Goal: Register for event/course

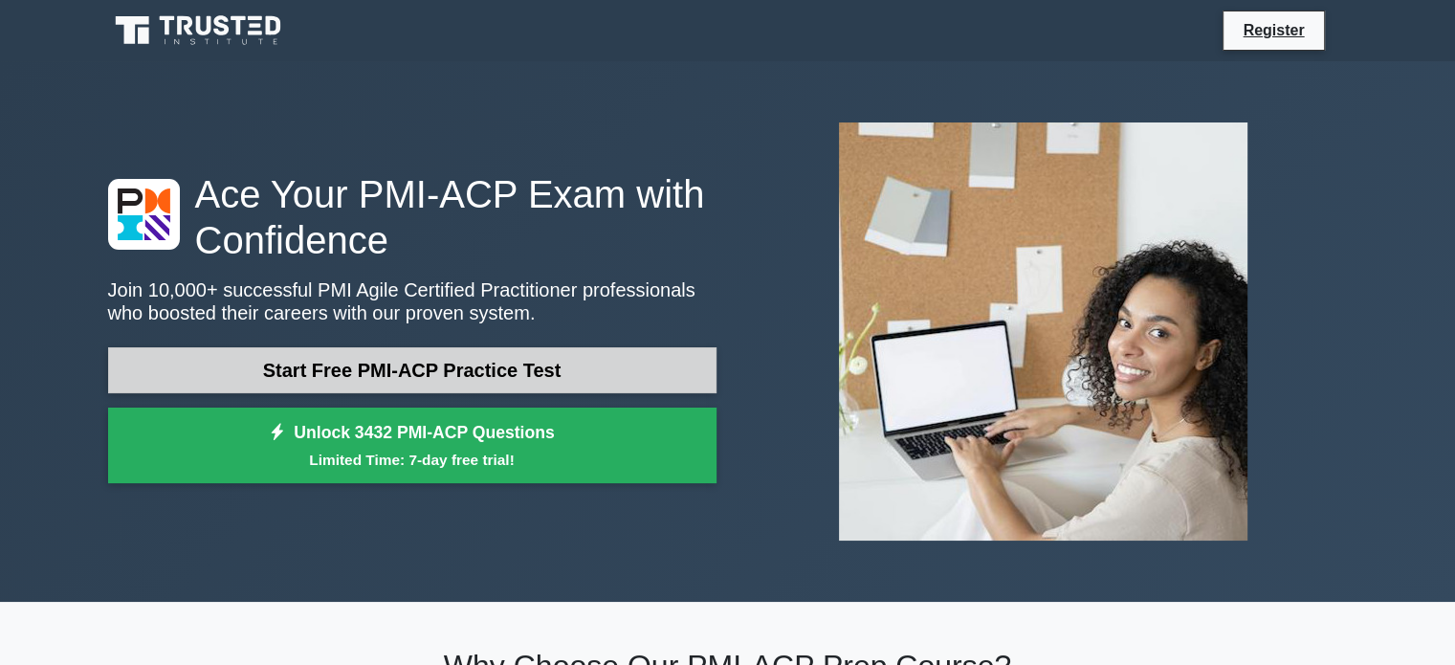
click at [461, 365] on link "Start Free PMI-ACP Practice Test" at bounding box center [412, 370] width 608 height 46
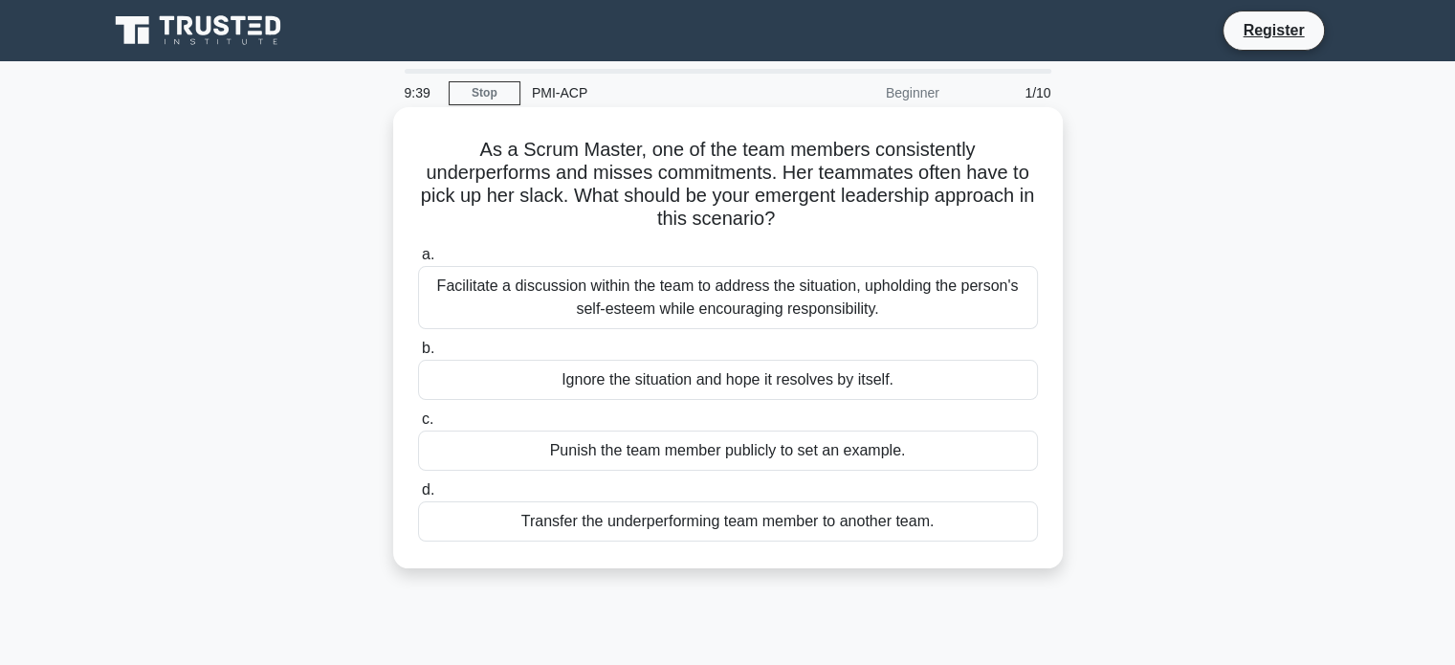
click at [876, 300] on div "Facilitate a discussion within the team to address the situation, upholding the…" at bounding box center [728, 297] width 620 height 63
click at [418, 261] on input "a. Facilitate a discussion within the team to address the situation, upholding …" at bounding box center [418, 255] width 0 height 12
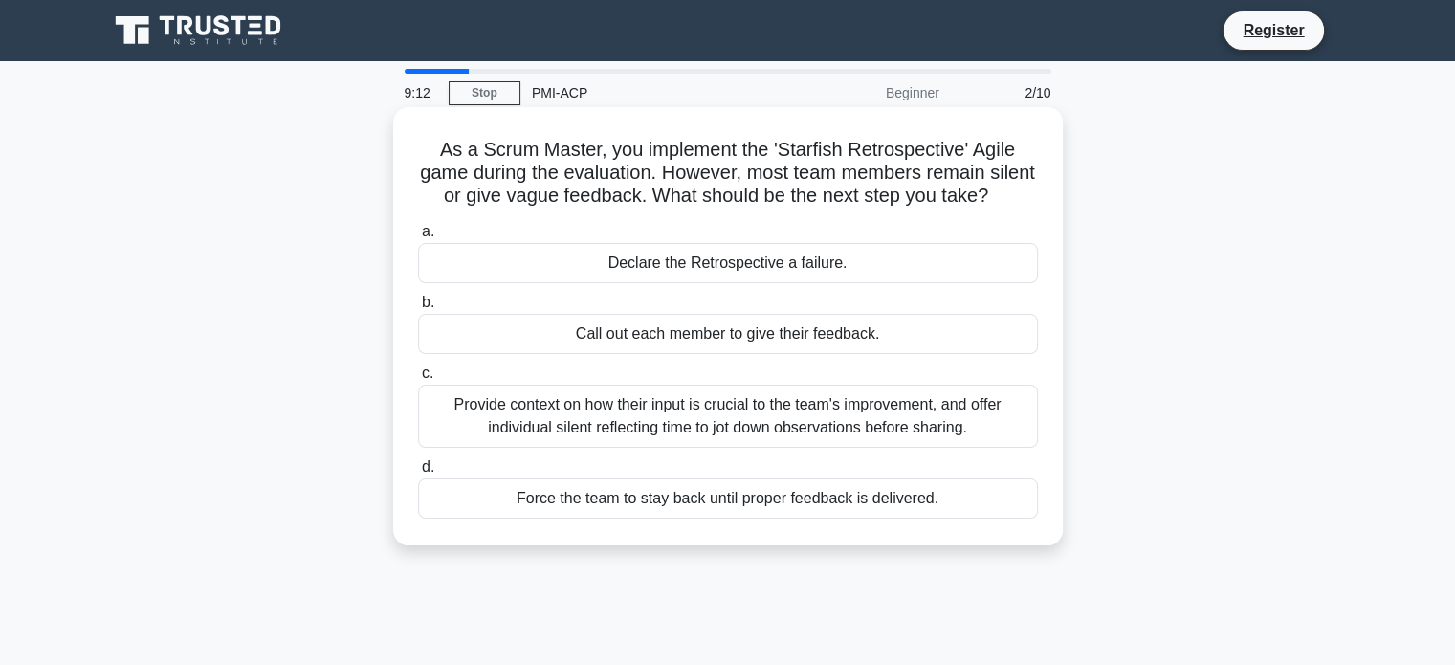
click at [955, 428] on div "Provide context on how their input is crucial to the team's improvement, and of…" at bounding box center [728, 415] width 620 height 63
click at [418, 380] on input "c. Provide context on how their input is crucial to the team's improvement, and…" at bounding box center [418, 373] width 0 height 12
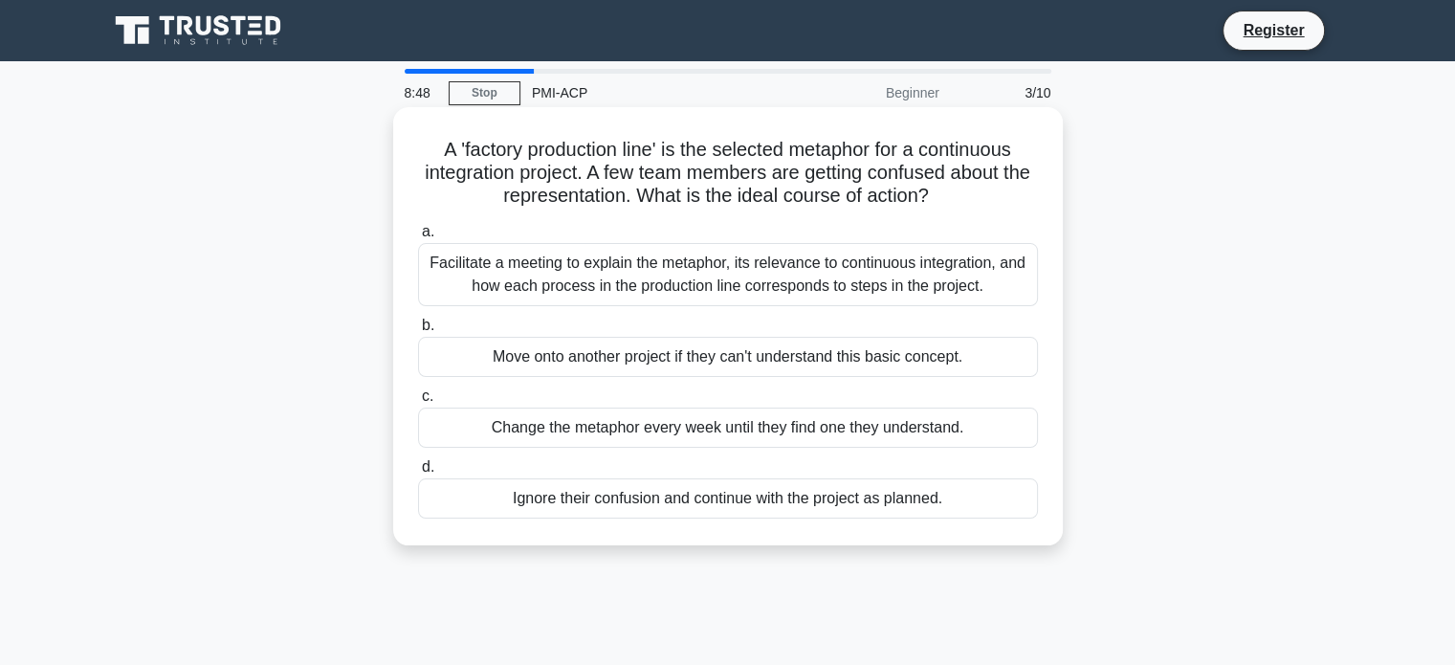
click at [878, 287] on div "Facilitate a meeting to explain the metaphor, its relevance to continuous integ…" at bounding box center [728, 274] width 620 height 63
click at [418, 238] on input "a. Facilitate a meeting to explain the metaphor, its relevance to continuous in…" at bounding box center [418, 232] width 0 height 12
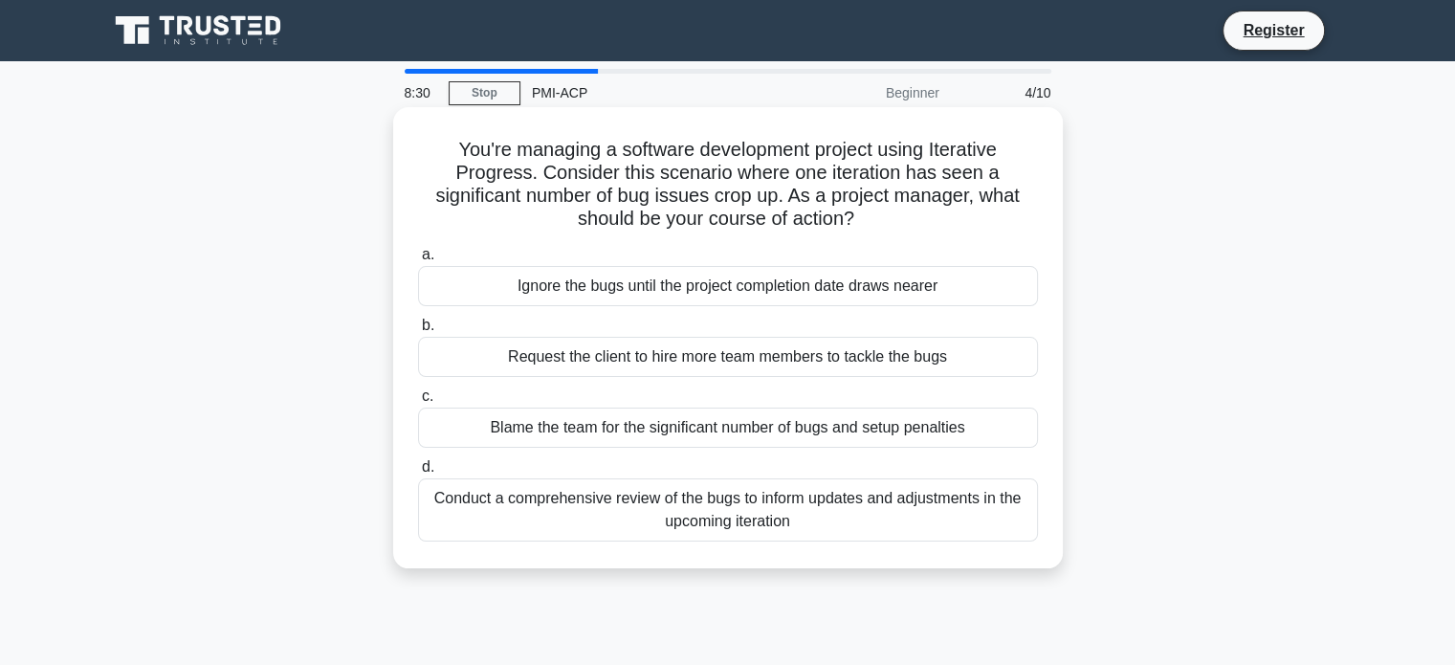
click at [865, 525] on div "Conduct a comprehensive review of the bugs to inform updates and adjustments in…" at bounding box center [728, 509] width 620 height 63
click at [418, 473] on input "d. Conduct a comprehensive review of the bugs to inform updates and adjustments…" at bounding box center [418, 467] width 0 height 12
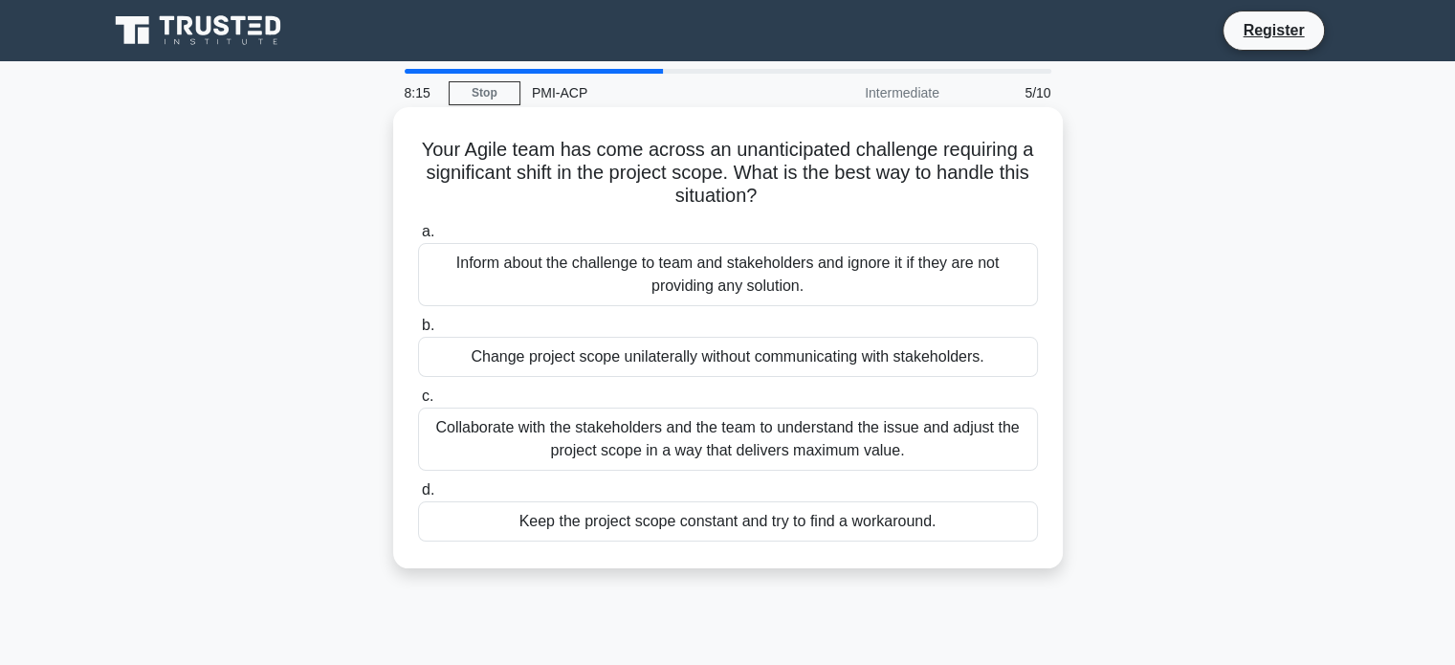
click at [882, 435] on div "Collaborate with the stakeholders and the team to understand the issue and adju…" at bounding box center [728, 438] width 620 height 63
click at [418, 403] on input "c. Collaborate with the stakeholders and the team to understand the issue and a…" at bounding box center [418, 396] width 0 height 12
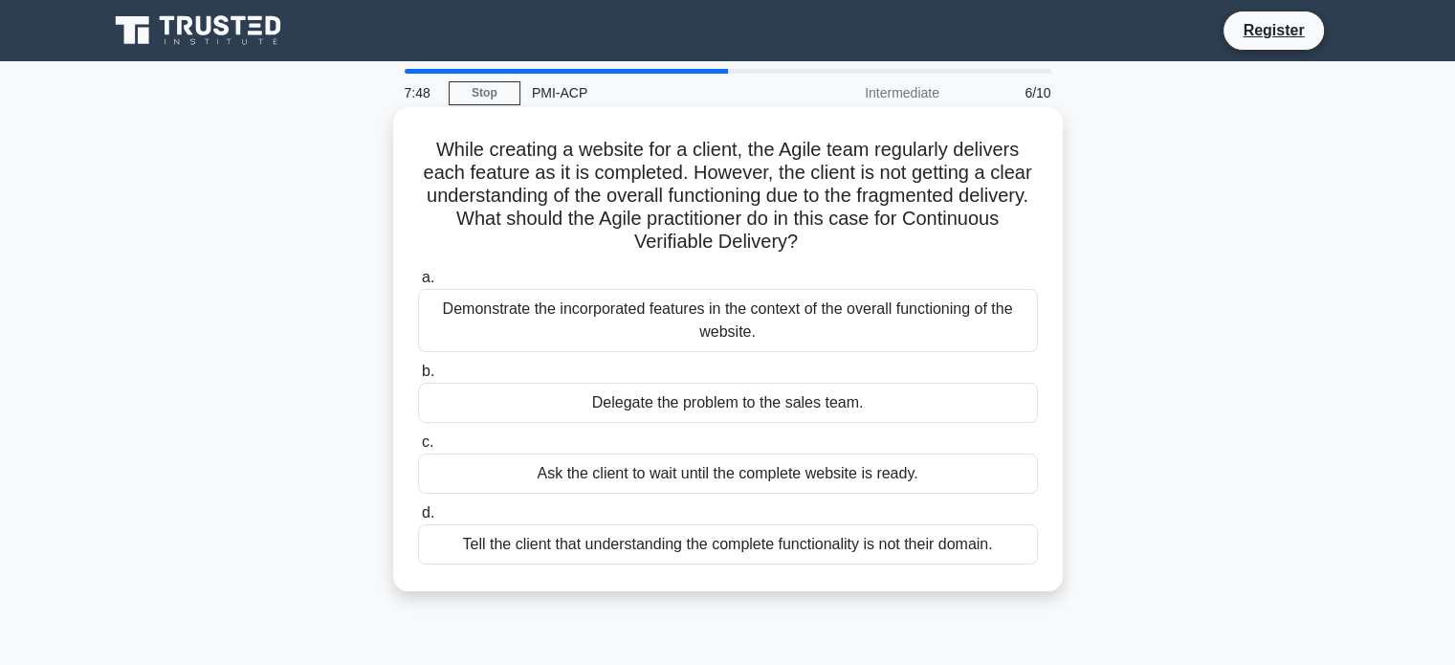
click at [893, 319] on div "Demonstrate the incorporated features in the context of the overall functioning…" at bounding box center [728, 320] width 620 height 63
click at [418, 284] on input "a. Demonstrate the incorporated features in the context of the overall function…" at bounding box center [418, 278] width 0 height 12
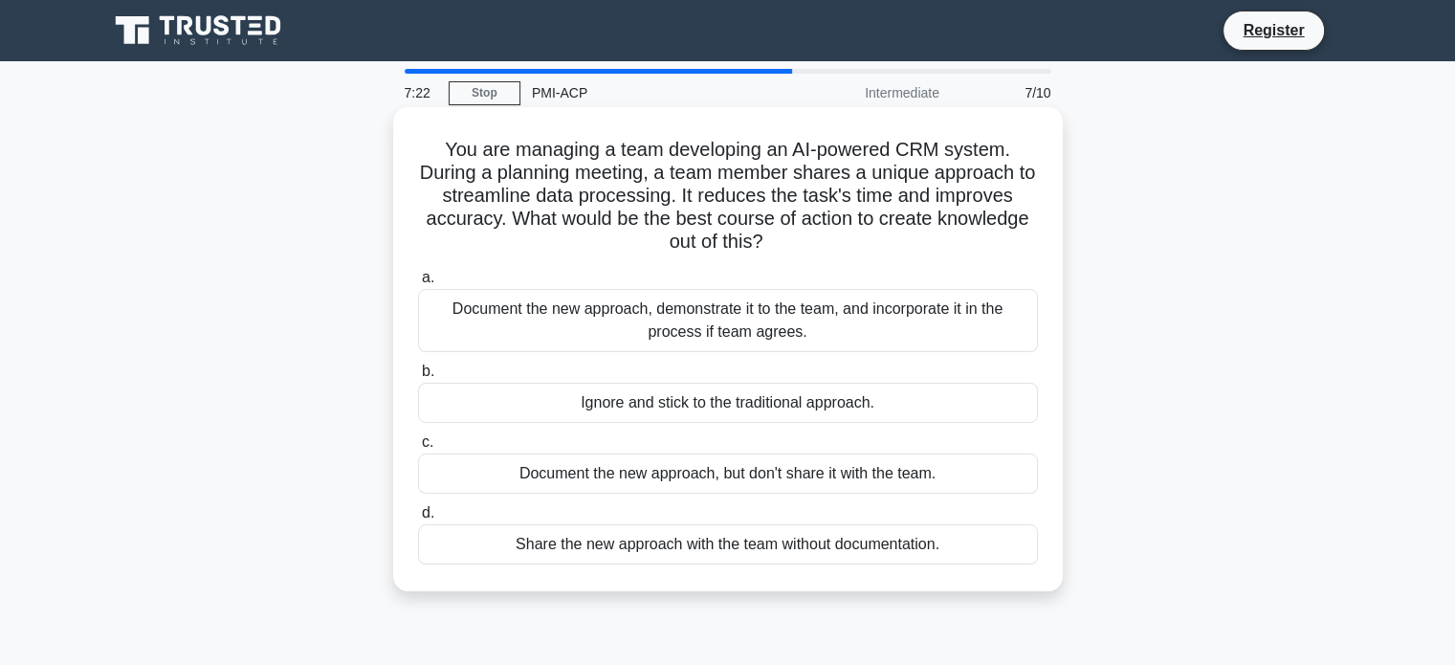
click at [831, 305] on div "Document the new approach, demonstrate it to the team, and incorporate it in th…" at bounding box center [728, 320] width 620 height 63
click at [418, 284] on input "a. Document the new approach, demonstrate it to the team, and incorporate it in…" at bounding box center [418, 278] width 0 height 12
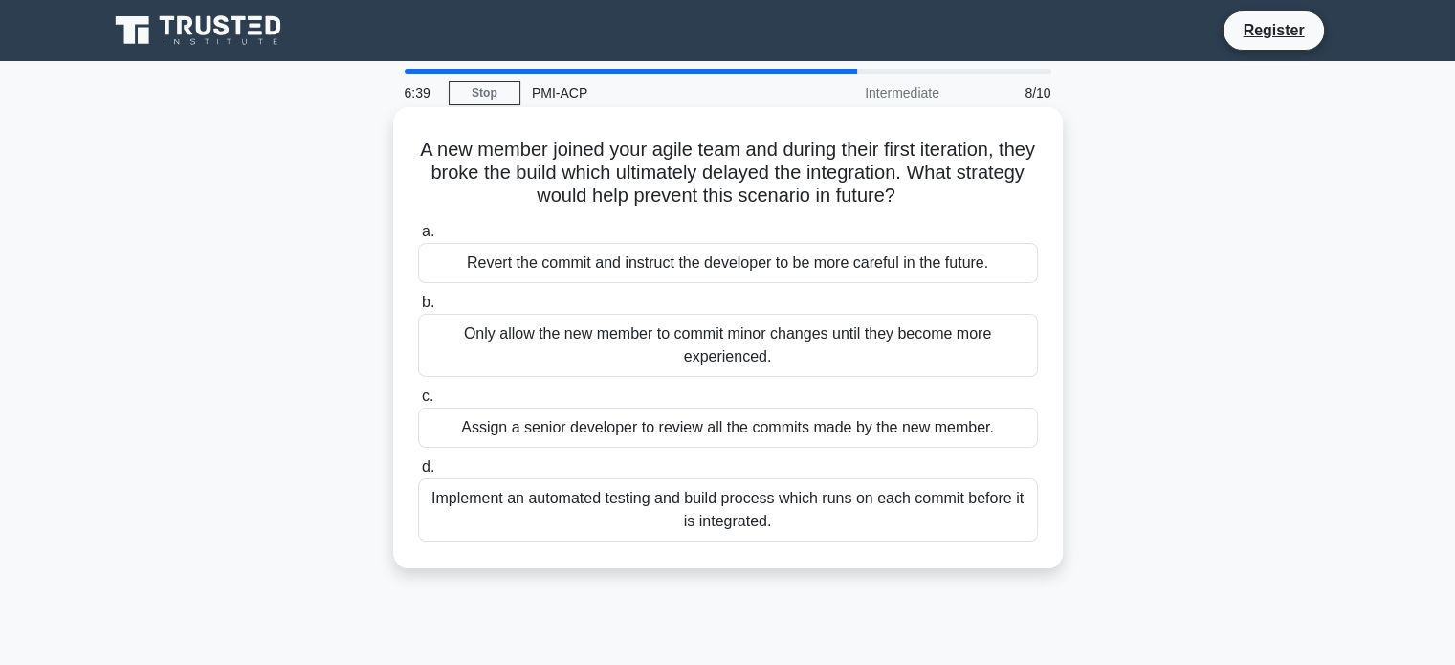
click at [905, 350] on div "Only allow the new member to commit minor changes until they become more experi…" at bounding box center [728, 345] width 620 height 63
click at [418, 309] on input "b. Only allow the new member to commit minor changes until they become more exp…" at bounding box center [418, 302] width 0 height 12
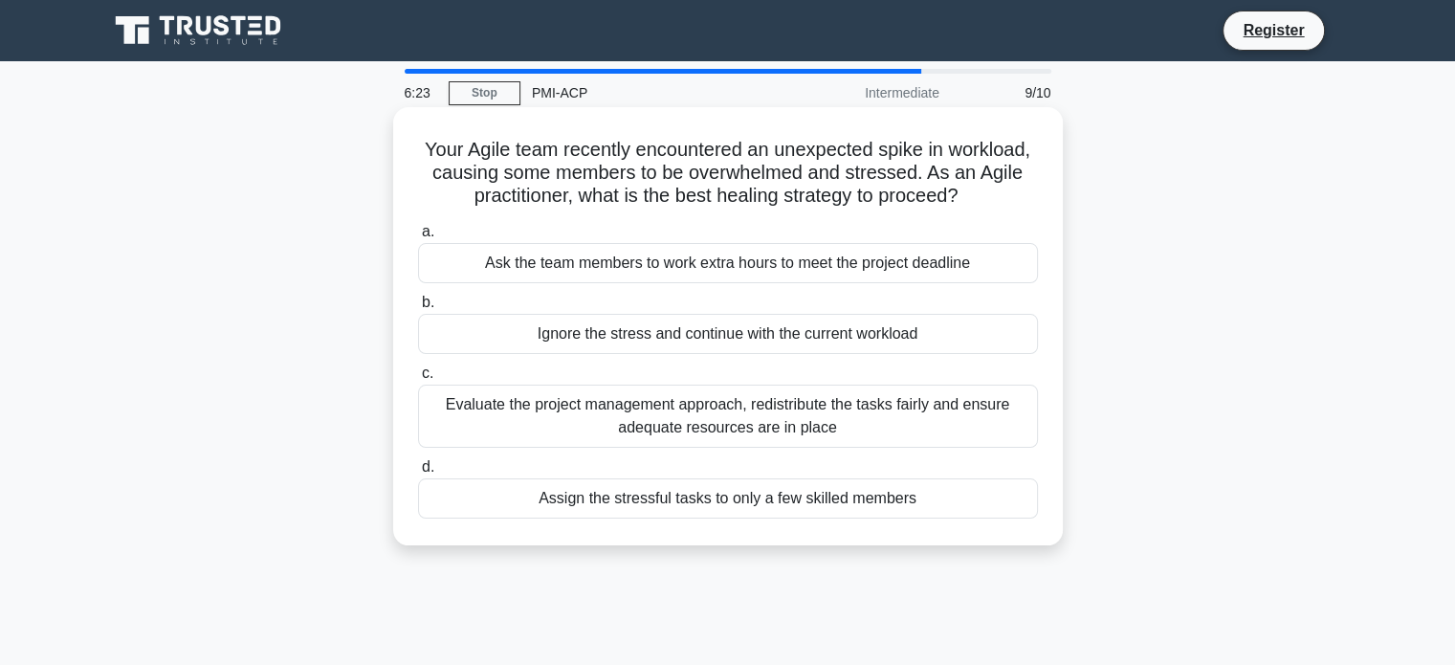
click at [944, 424] on div "Evaluate the project management approach, redistribute the tasks fairly and ens…" at bounding box center [728, 415] width 620 height 63
click at [418, 380] on input "c. Evaluate the project management approach, redistribute the tasks fairly and …" at bounding box center [418, 373] width 0 height 12
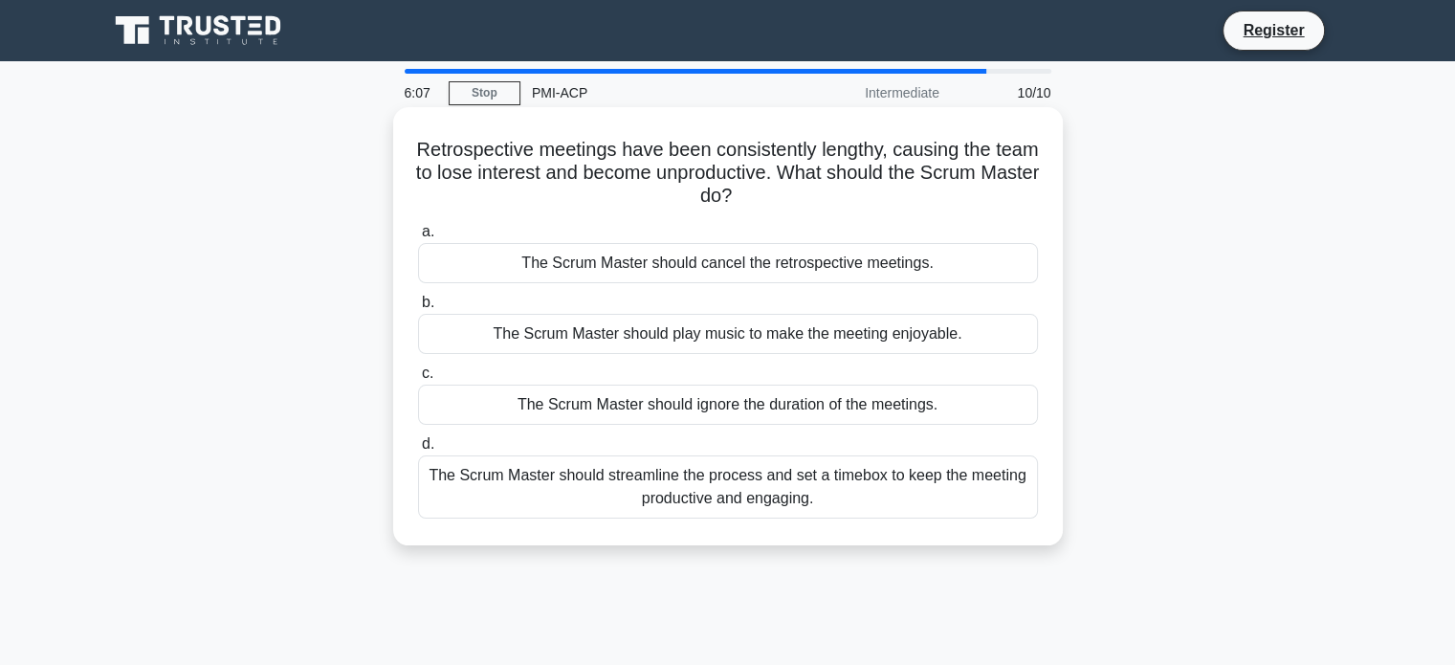
click at [974, 486] on div "The Scrum Master should streamline the process and set a timebox to keep the me…" at bounding box center [728, 486] width 620 height 63
click at [418, 450] on input "d. The Scrum Master should streamline the process and set a timebox to keep the…" at bounding box center [418, 444] width 0 height 12
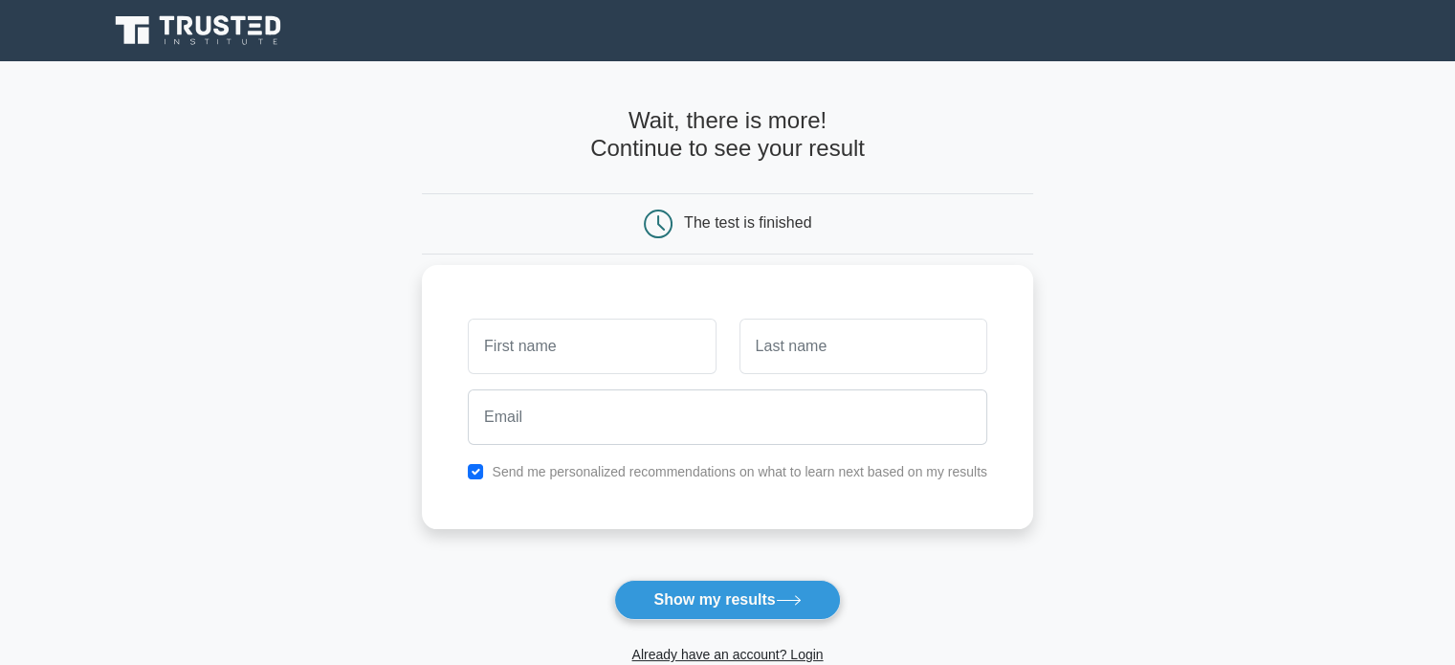
click at [542, 336] on input "text" at bounding box center [592, 345] width 248 height 55
type input "[PERSON_NAME]"
click at [813, 359] on input "text" at bounding box center [863, 345] width 248 height 55
type input "Vazq"
click at [580, 353] on input "[PERSON_NAME]" at bounding box center [592, 345] width 248 height 55
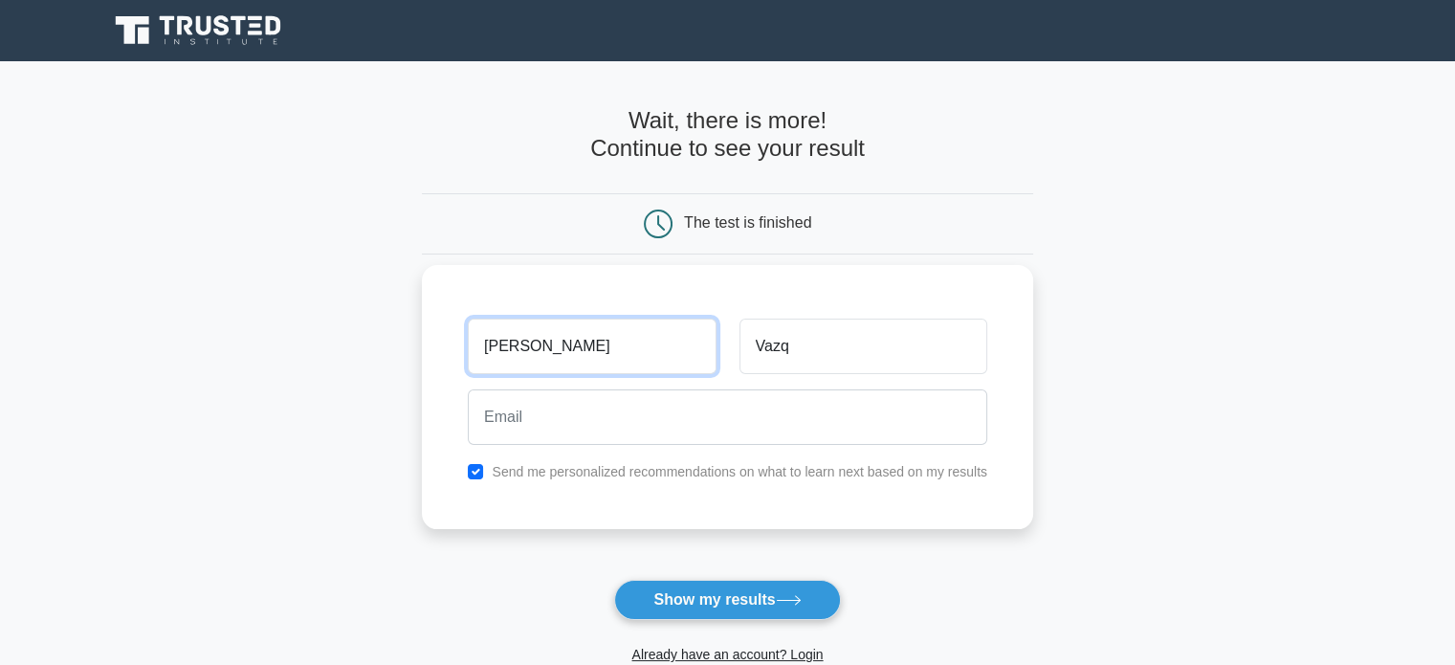
type input "[PERSON_NAME]"
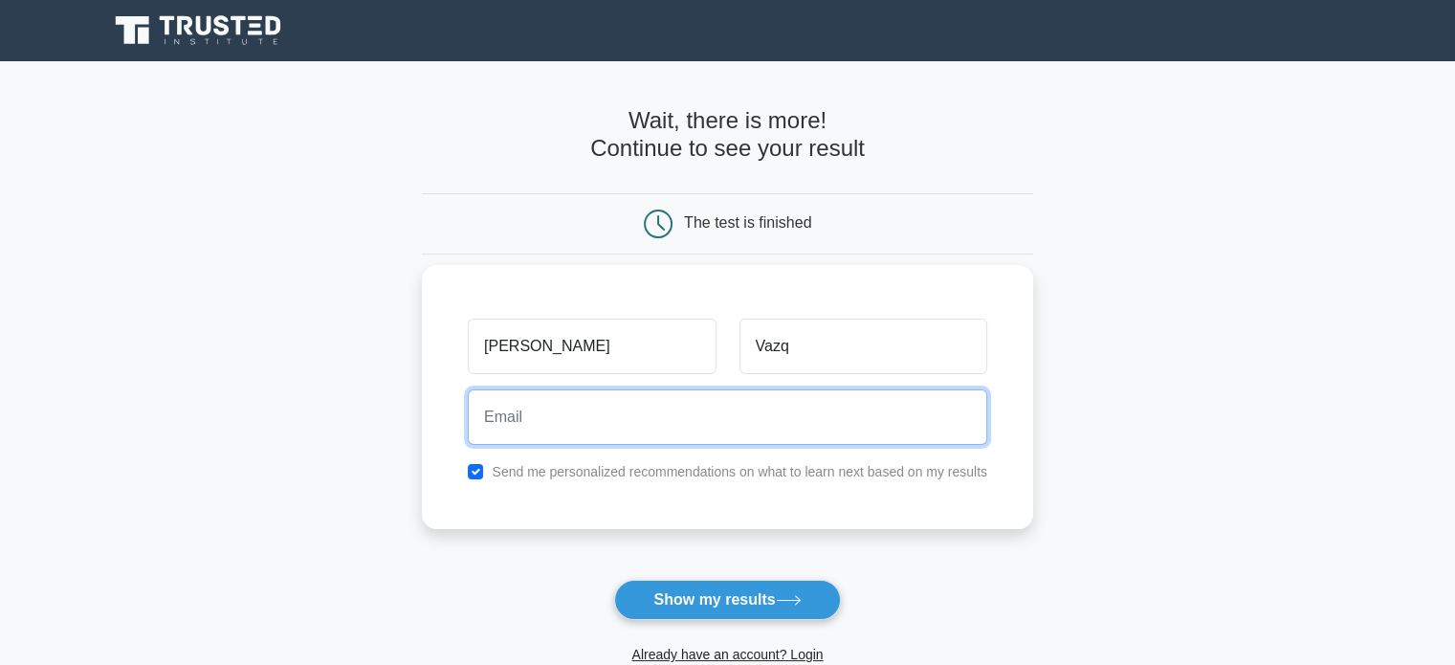
click at [559, 408] on input "email" at bounding box center [727, 416] width 519 height 55
type input "vamercsp@gmail.com"
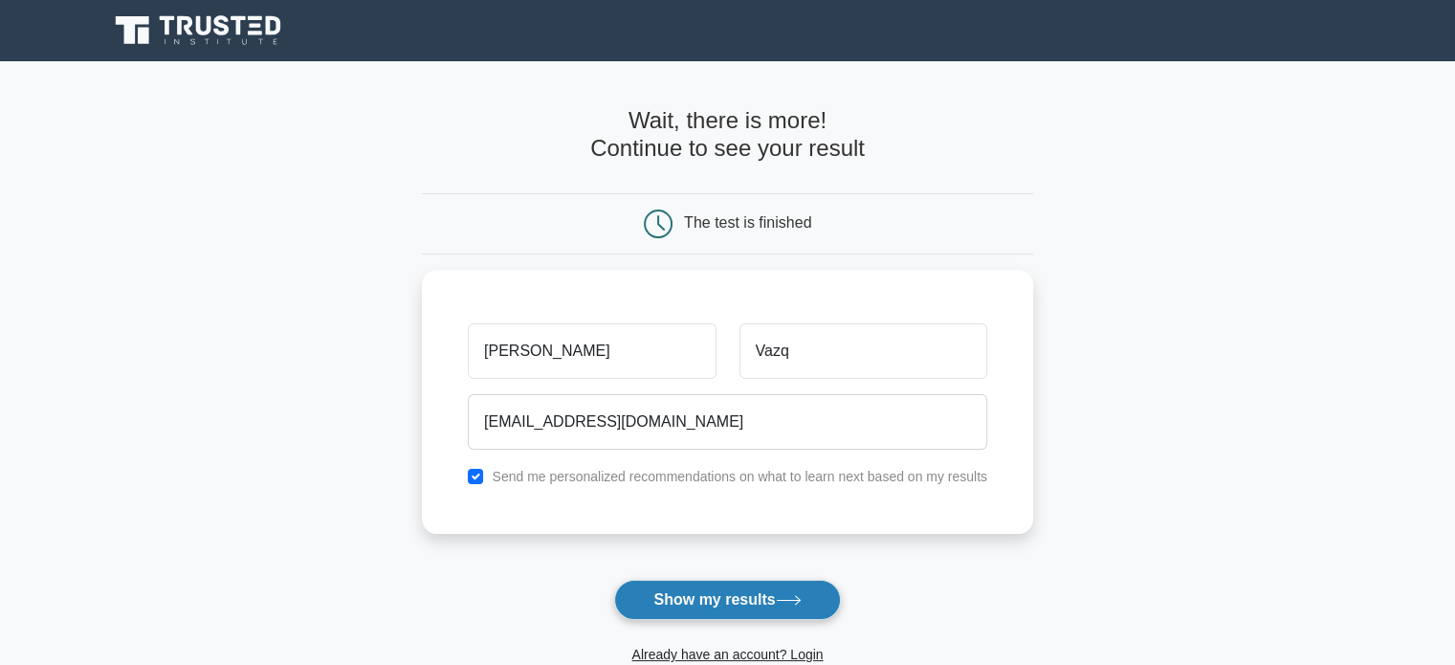
click at [737, 604] on button "Show my results" at bounding box center [727, 600] width 226 height 40
